Goal: Task Accomplishment & Management: Complete application form

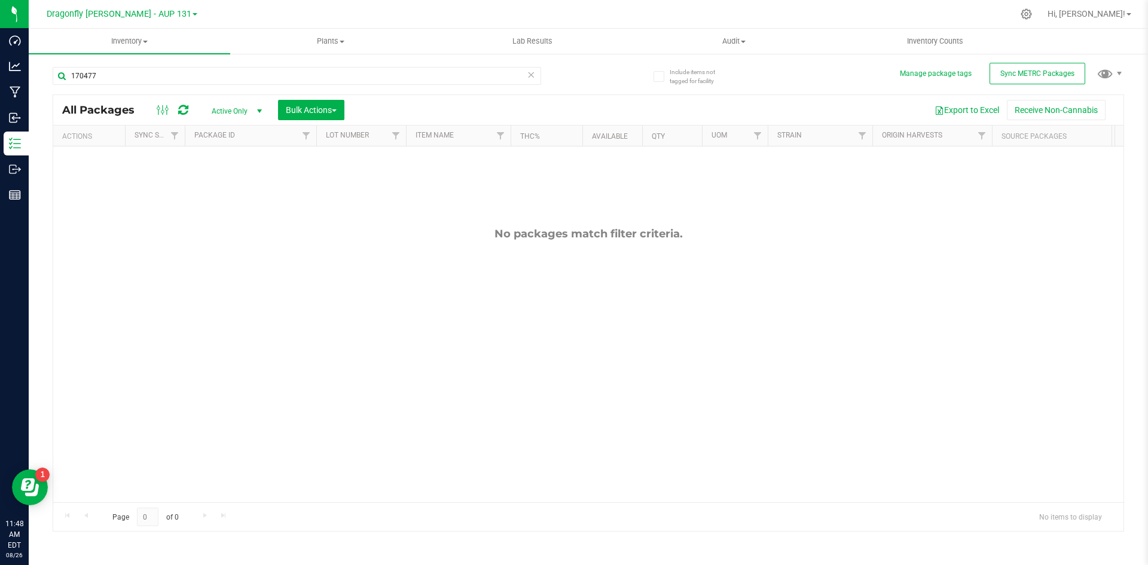
click at [527, 78] on icon at bounding box center [531, 74] width 8 height 14
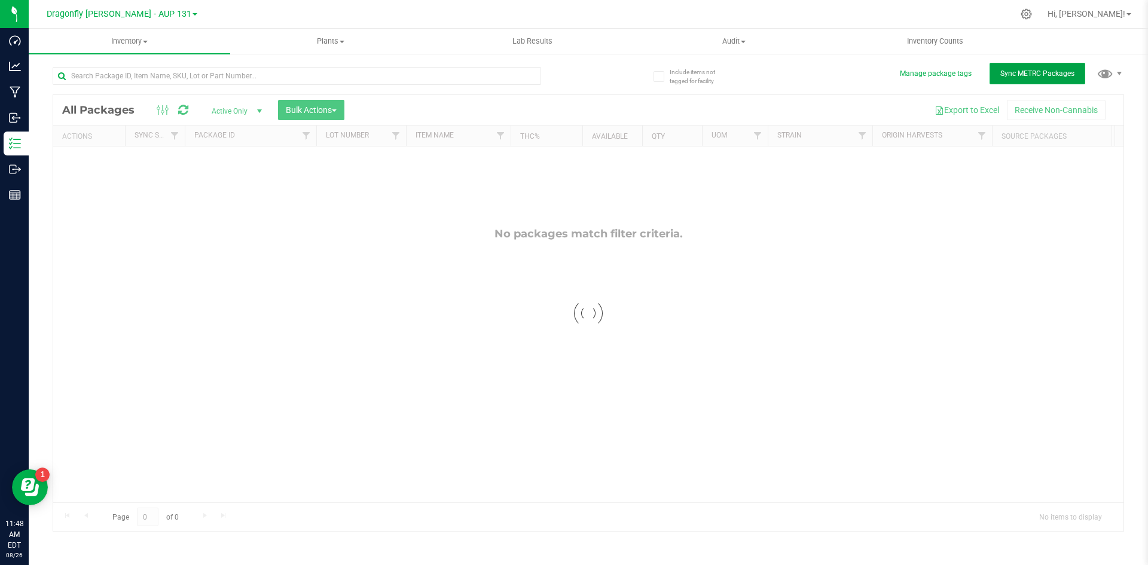
click at [1024, 71] on span "Sync METRC Packages" at bounding box center [1037, 73] width 74 height 8
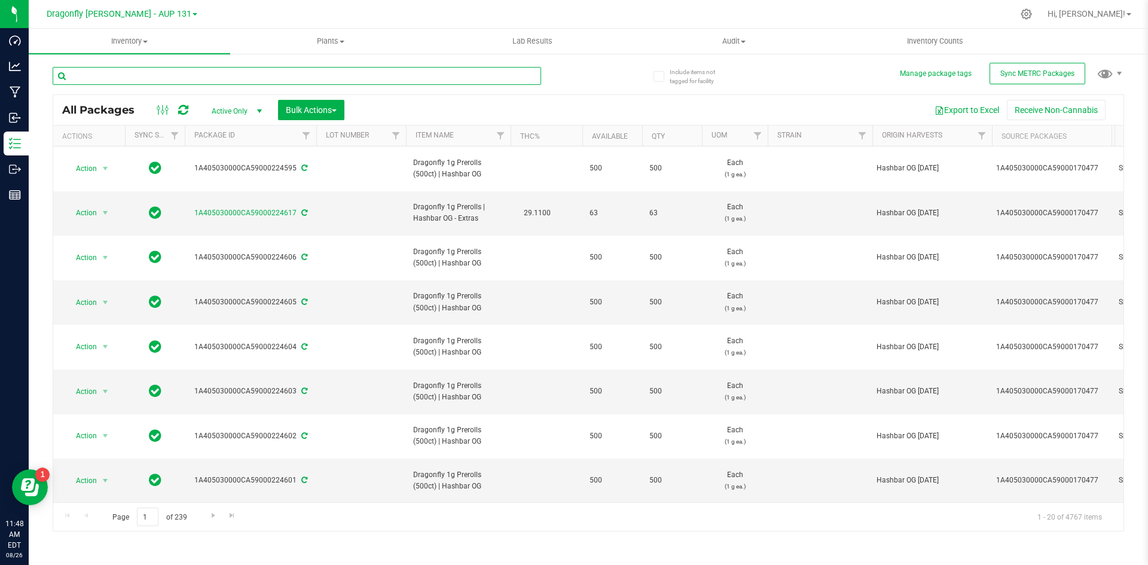
click at [222, 83] on input "text" at bounding box center [297, 76] width 488 height 18
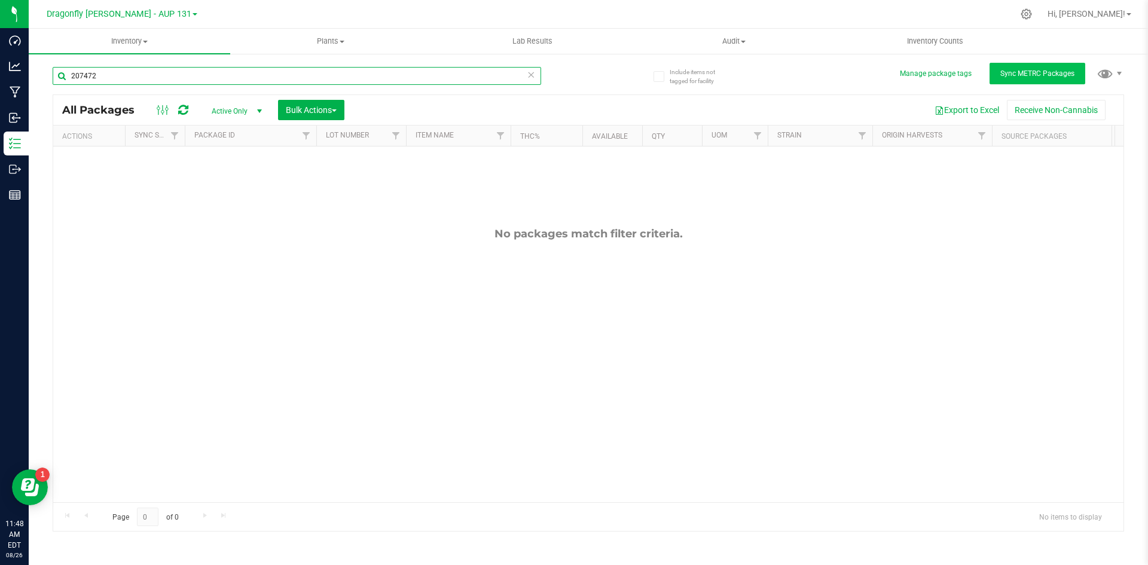
type input "207472"
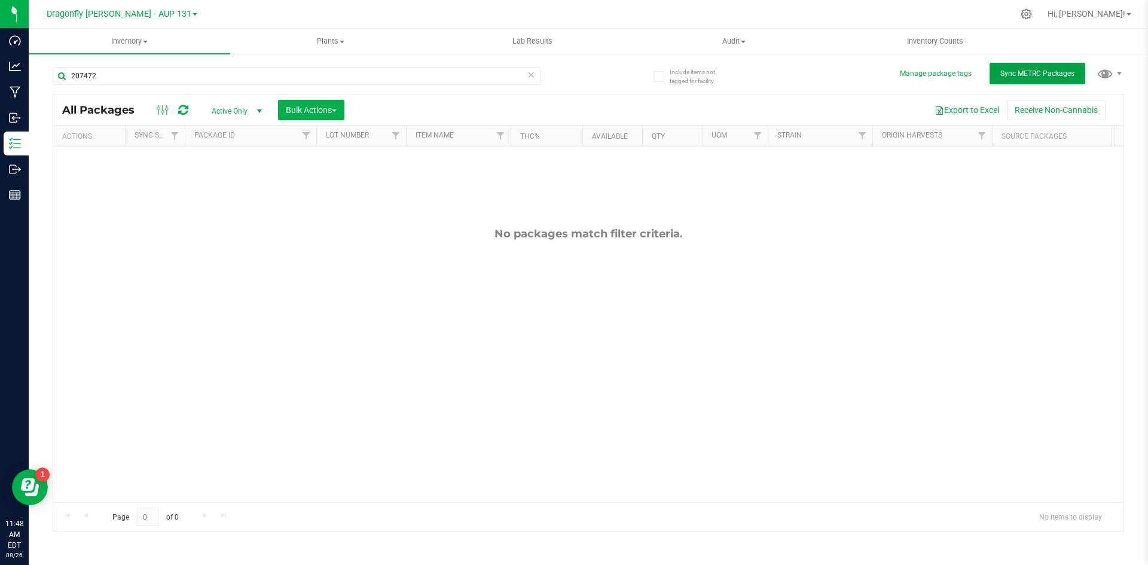
click at [1021, 76] on span "Sync METRC Packages" at bounding box center [1037, 73] width 74 height 8
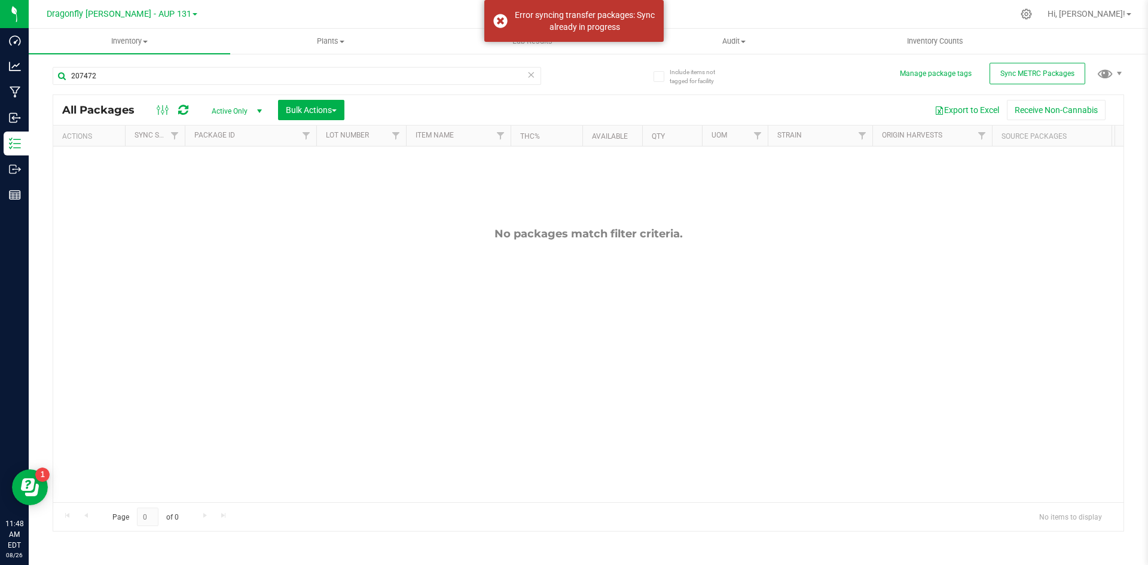
click at [529, 77] on icon at bounding box center [531, 74] width 8 height 14
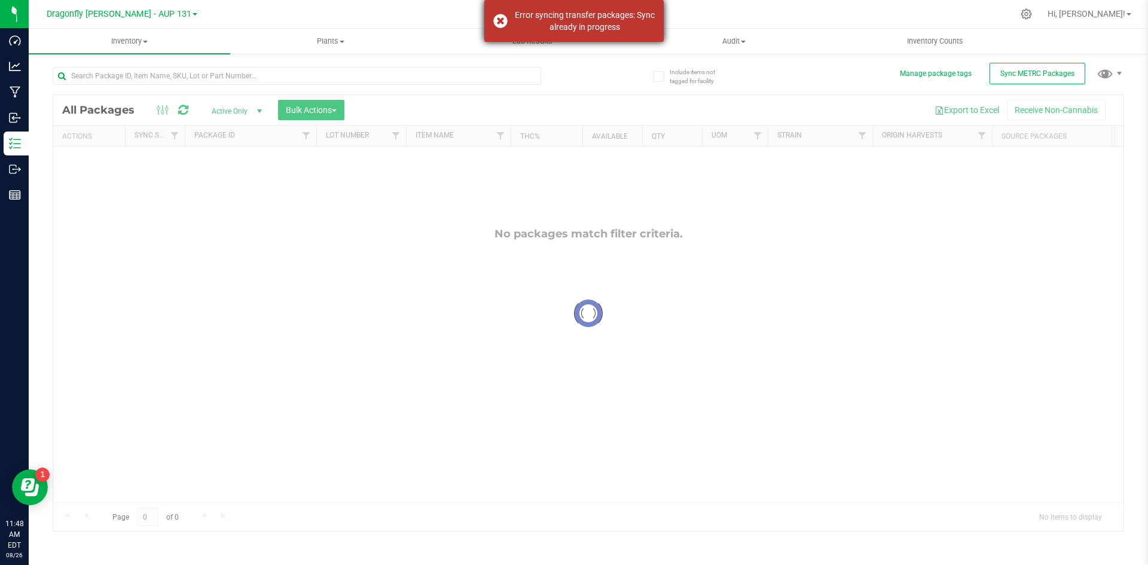
click at [501, 21] on div "Error syncing transfer packages: Sync already in progress" at bounding box center [573, 21] width 179 height 42
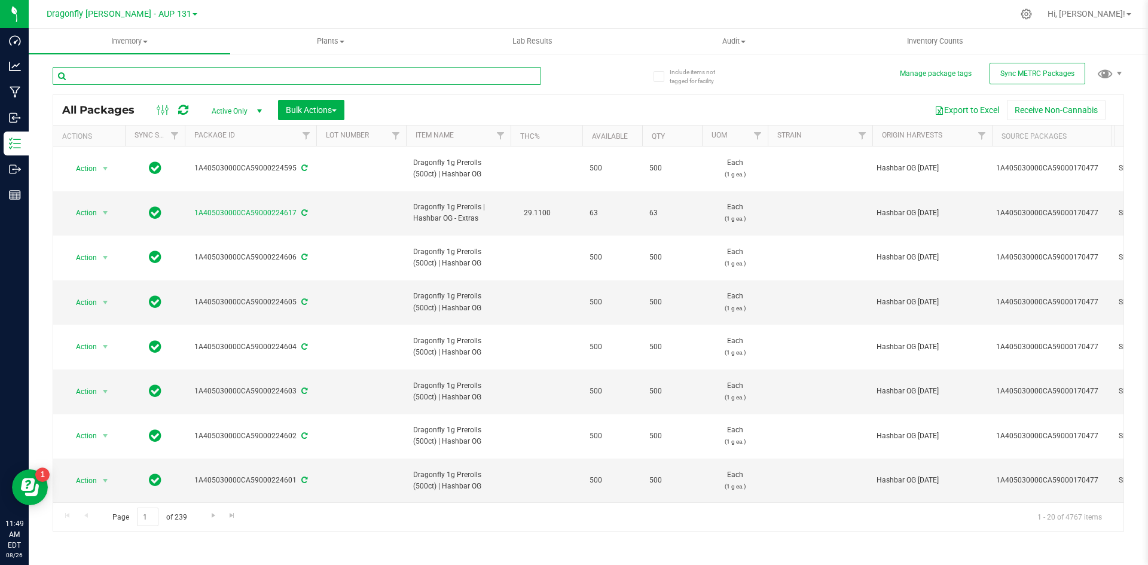
click at [226, 80] on input "text" at bounding box center [297, 76] width 488 height 18
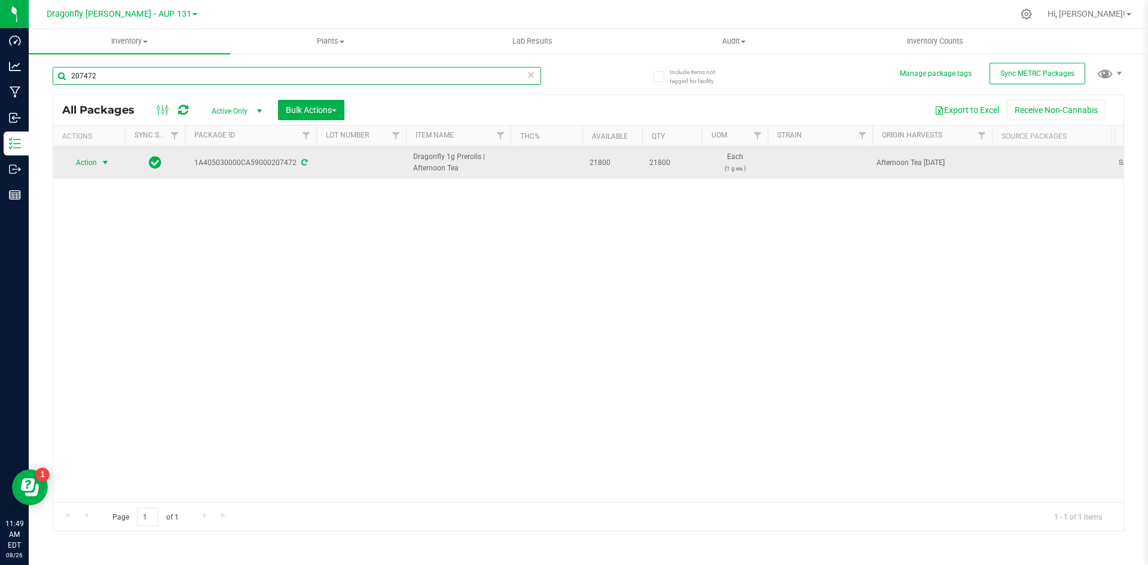
type input "207472"
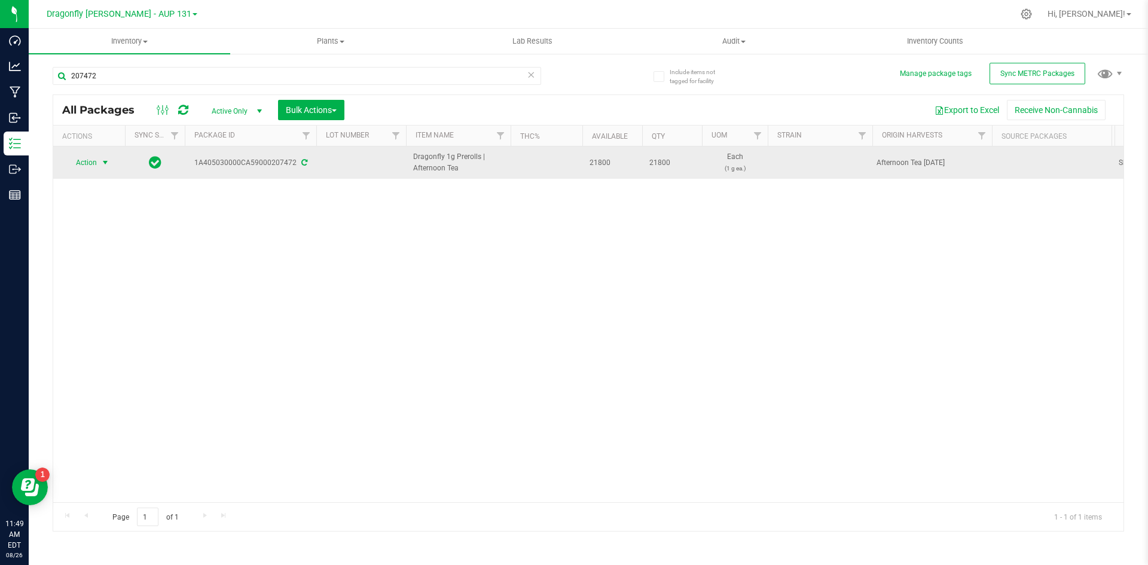
click at [100, 164] on span "select" at bounding box center [105, 162] width 15 height 17
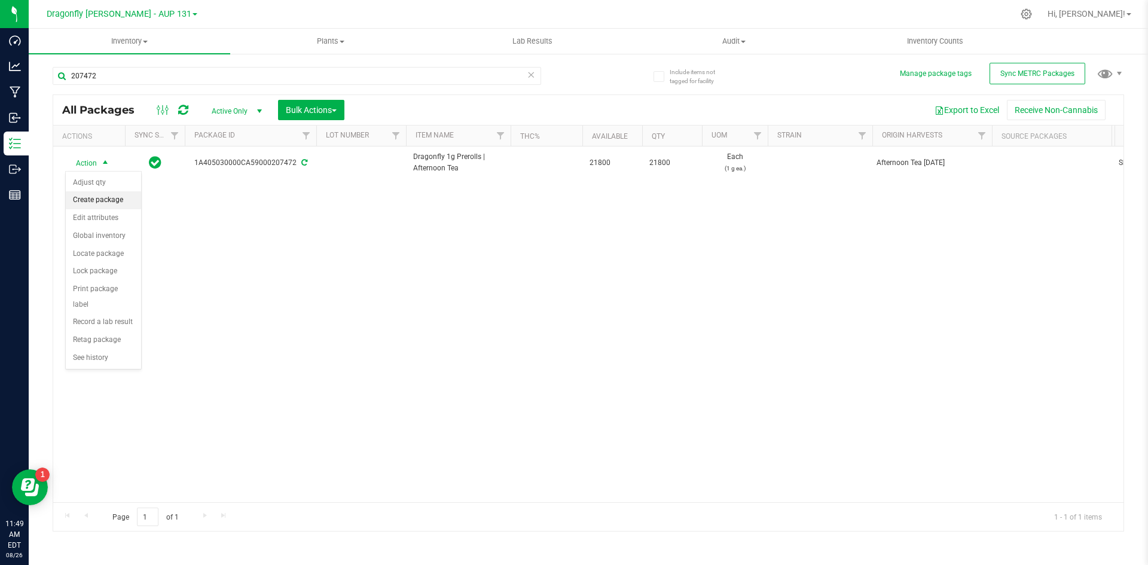
click at [116, 196] on li "Create package" at bounding box center [103, 200] width 75 height 18
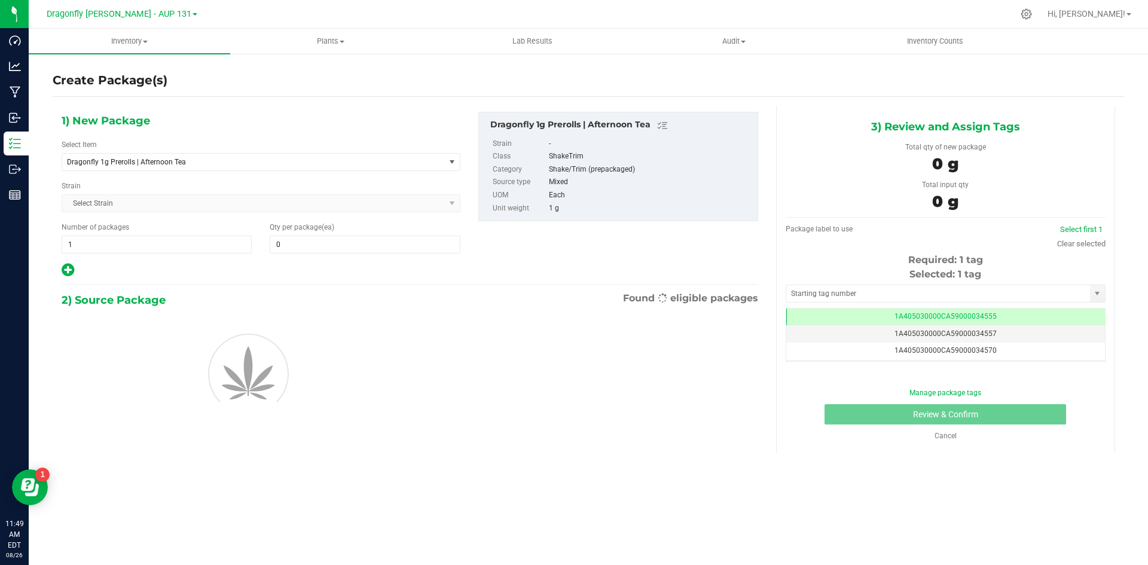
type input "0"
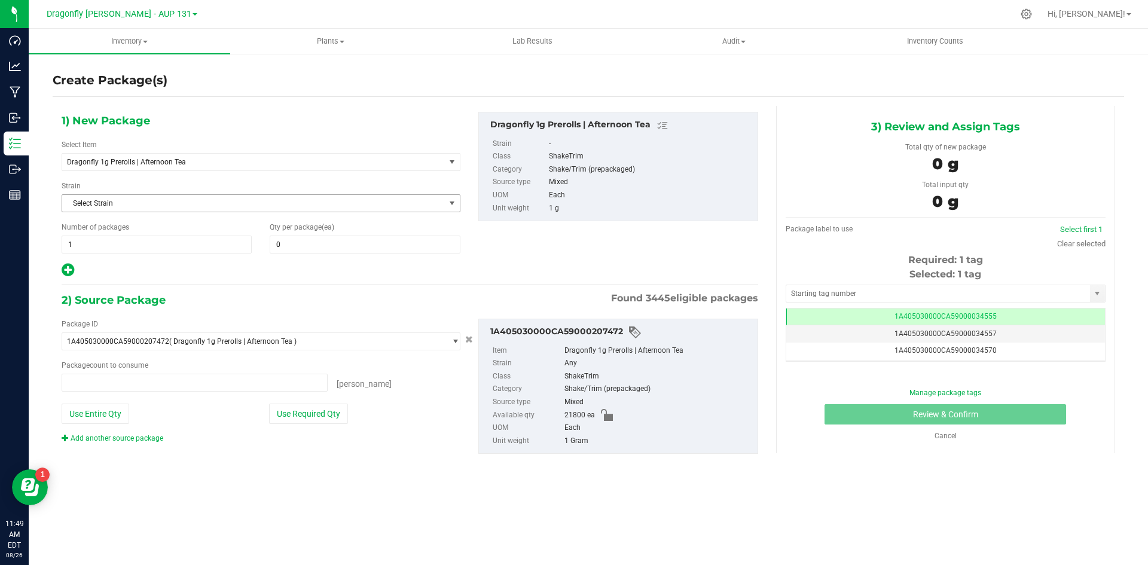
type input "0 ea"
click at [180, 246] on span "1 1" at bounding box center [157, 245] width 190 height 18
click at [180, 246] on input "1" at bounding box center [156, 244] width 189 height 17
type input "43"
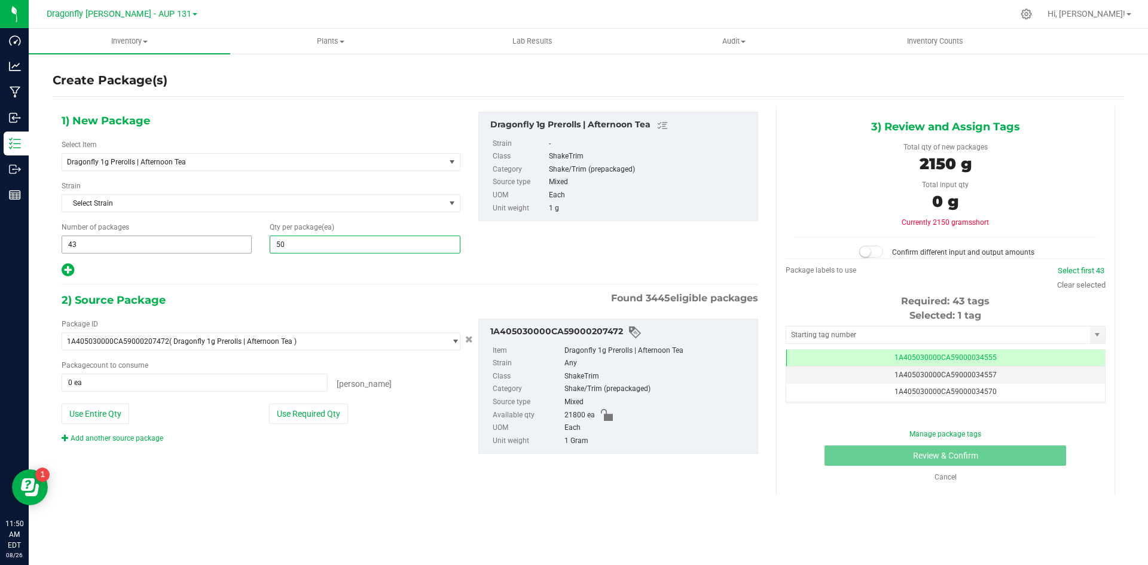
type input "500"
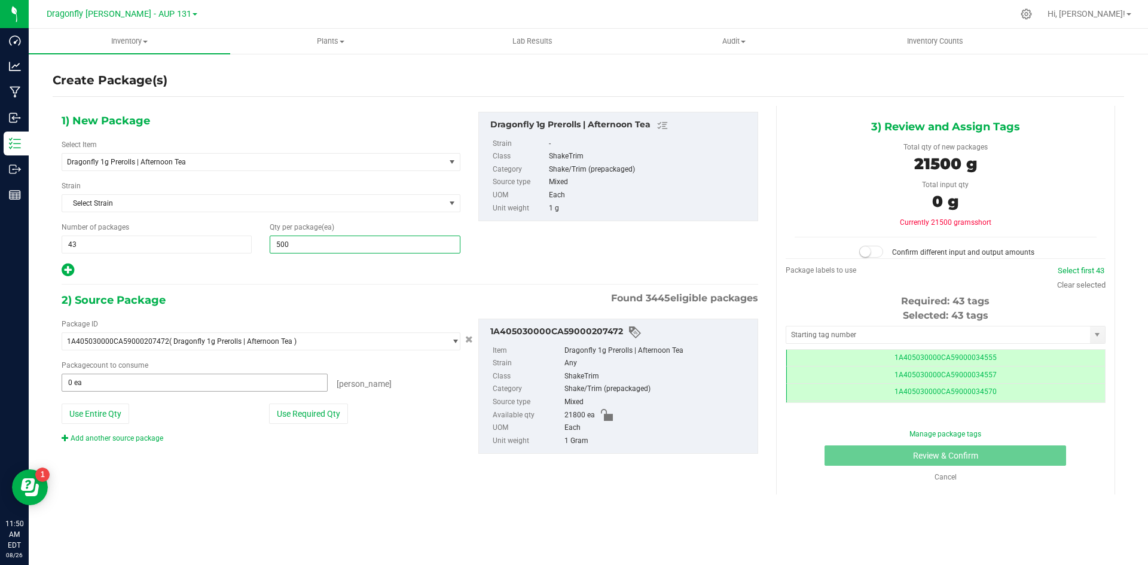
scroll to position [0, -1]
type input "500"
click at [199, 377] on span "0 ea 0" at bounding box center [195, 383] width 266 height 18
click at [337, 413] on button "Use Required Qty" at bounding box center [308, 414] width 79 height 20
type input "21500 ea"
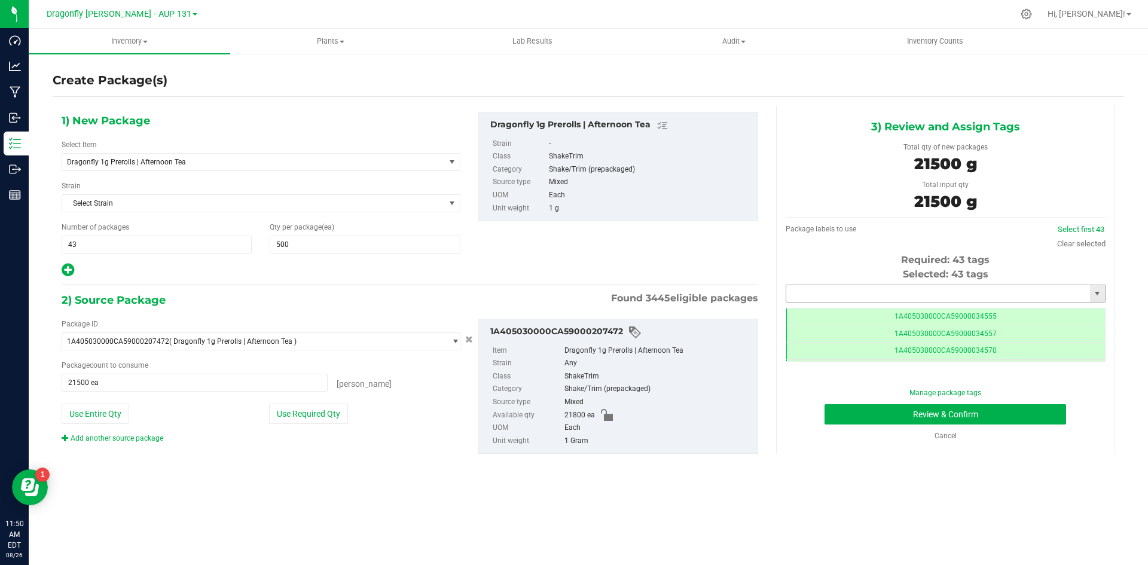
click at [897, 288] on input "text" at bounding box center [938, 293] width 304 height 17
click at [894, 312] on li "1A405030000CA59000225358" at bounding box center [945, 314] width 319 height 18
type input "1A405030000CA59000225358"
click at [969, 428] on div "Manage package tags Review & Confirm Cancel" at bounding box center [946, 414] width 302 height 54
click at [971, 414] on button "Review & Confirm" at bounding box center [946, 414] width 242 height 20
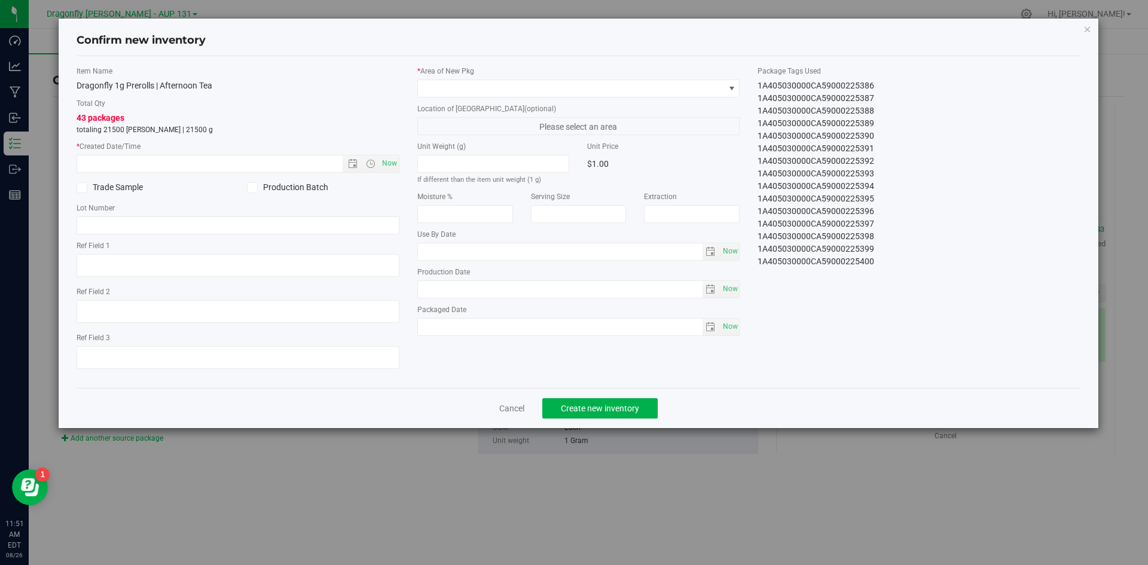
drag, startPoint x: 757, startPoint y: 81, endPoint x: 894, endPoint y: 286, distance: 246.6
click at [894, 286] on div "Item Name Dragonfly 1g Prerolls | Afternoon Tea Total Qty 43 packages totaling …" at bounding box center [579, 222] width 1022 height 313
copy div "1A405030000CA59000225358 1A405030000CA59000225359 1A405030000CA59000225360 1A40…"
click at [514, 403] on link "Cancel" at bounding box center [511, 408] width 25 height 12
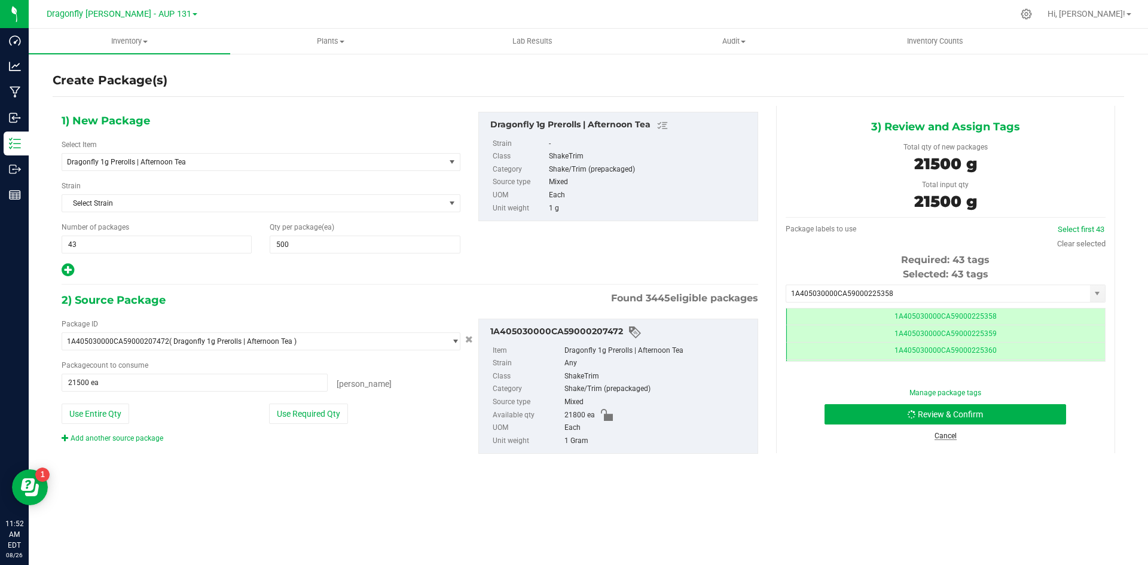
click at [951, 436] on link "Cancel" at bounding box center [946, 436] width 22 height 8
